Goal: Task Accomplishment & Management: Complete application form

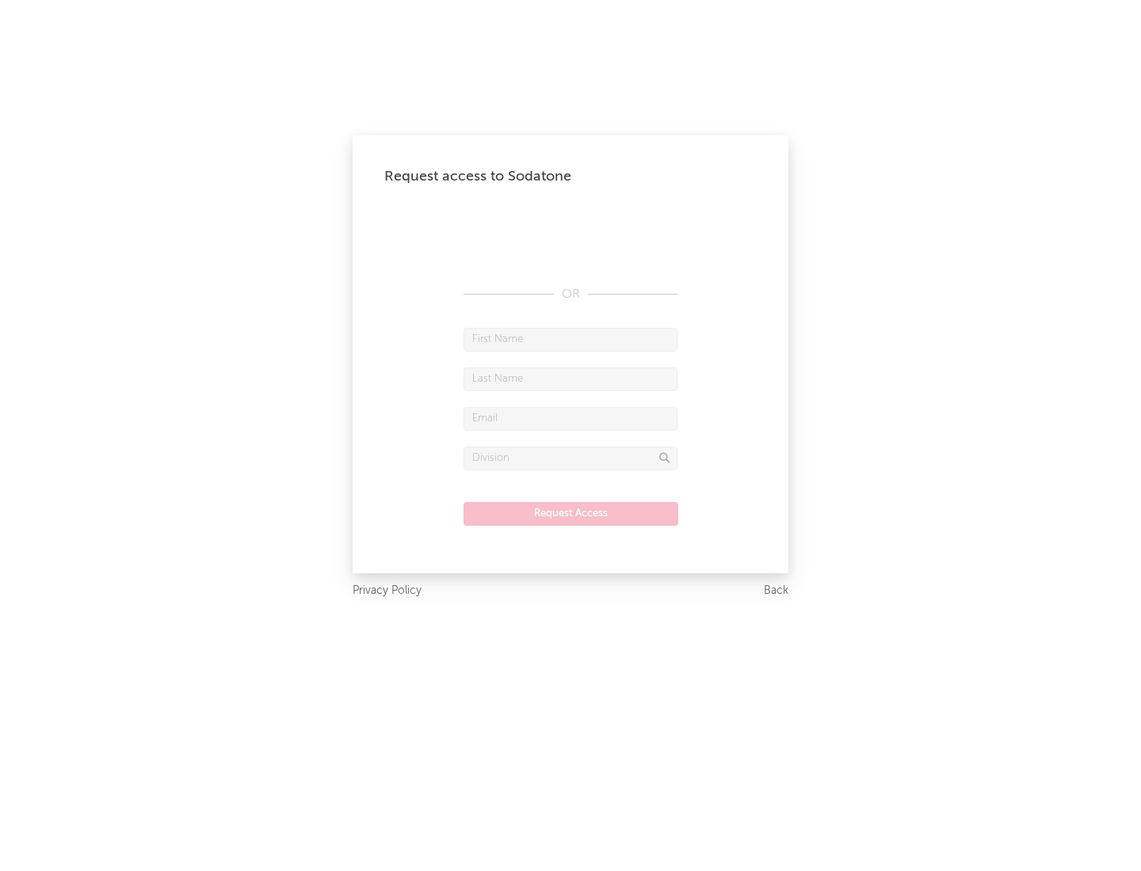
click at [570, 339] on input "text" at bounding box center [570, 340] width 214 height 24
type input "[PERSON_NAME]"
click at [570, 379] on input "text" at bounding box center [570, 380] width 214 height 24
type input "[PERSON_NAME]"
click at [570, 418] on input "text" at bounding box center [570, 419] width 214 height 24
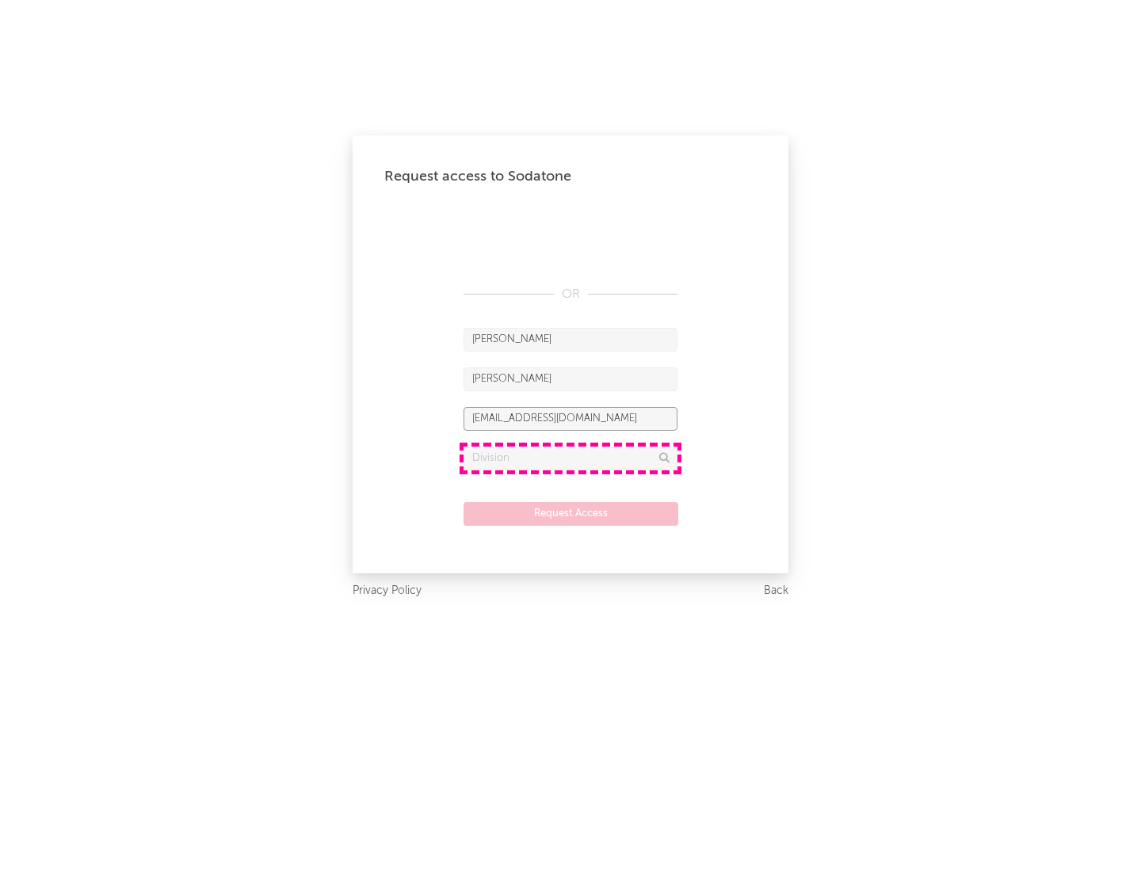
type input "[EMAIL_ADDRESS][DOMAIN_NAME]"
click at [570, 458] on input "text" at bounding box center [570, 459] width 214 height 24
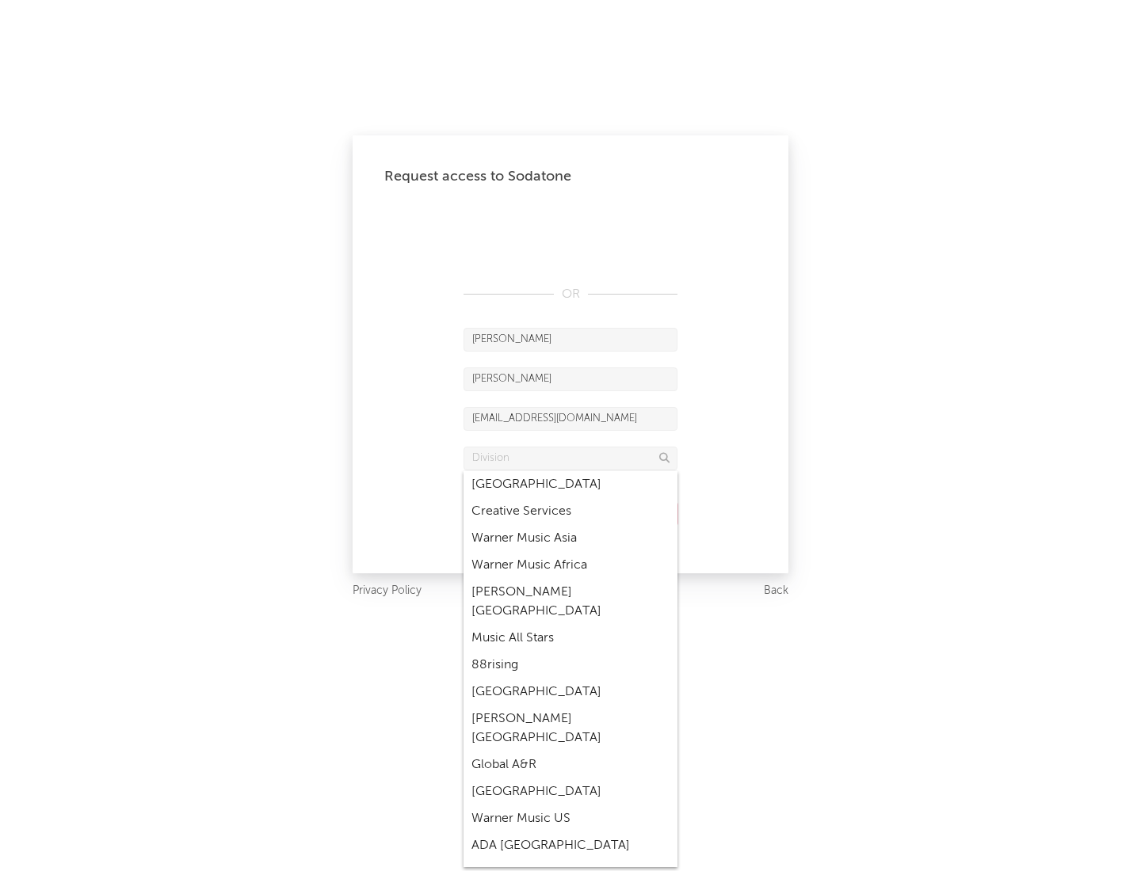
click at [570, 625] on div "Music All Stars" at bounding box center [570, 638] width 214 height 27
type input "Music All Stars"
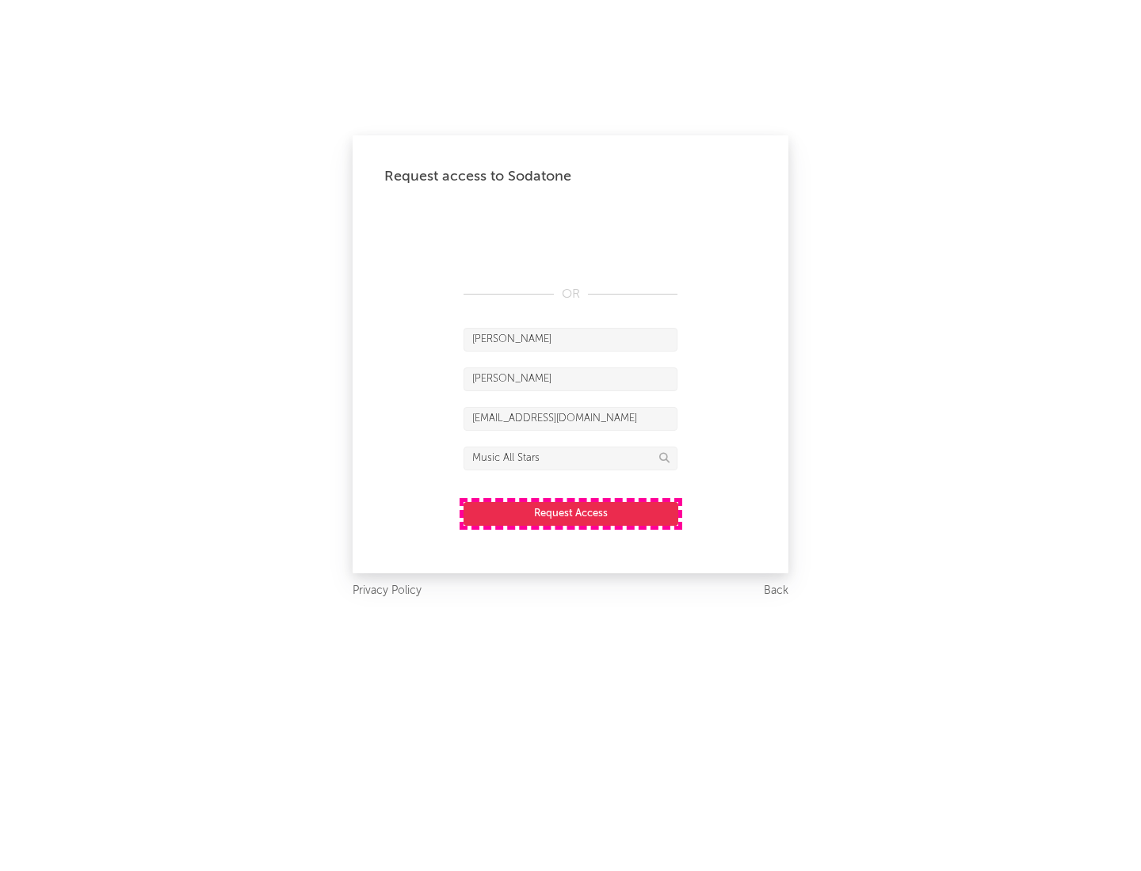
click at [570, 513] on button "Request Access" at bounding box center [570, 514] width 215 height 24
